Goal: Task Accomplishment & Management: Manage account settings

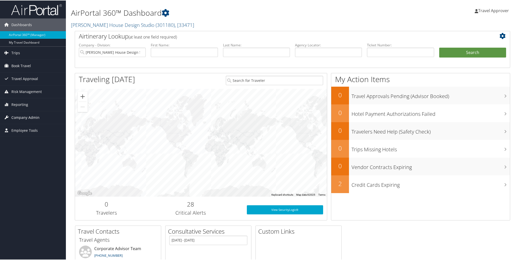
click at [27, 119] on span "Company Admin" at bounding box center [25, 117] width 28 height 13
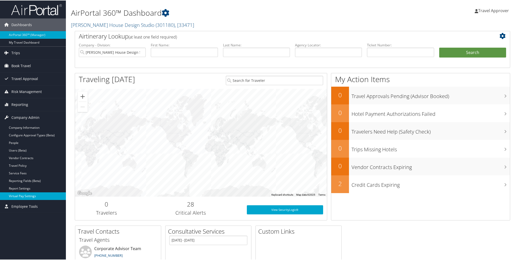
click at [22, 193] on link "Virtual Pay Settings" at bounding box center [33, 196] width 66 height 8
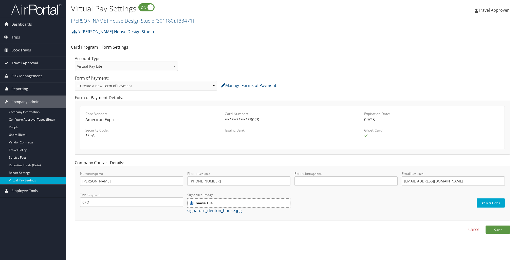
select select "new"
click at [210, 86] on select "Select a Form of Payment... + Create a new Form of Payment" at bounding box center [146, 85] width 142 height 9
click at [75, 81] on select "Select a Form of Payment... + Create a new Form of Payment" at bounding box center [146, 85] width 142 height 9
click at [239, 87] on link "Manage Forms of Payment" at bounding box center [248, 86] width 55 height 6
